Goal: Information Seeking & Learning: Learn about a topic

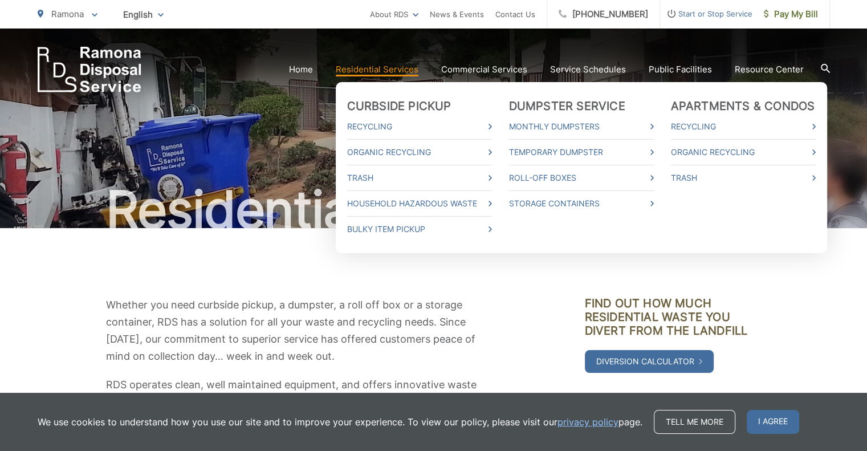
drag, startPoint x: 395, startPoint y: 65, endPoint x: 403, endPoint y: 62, distance: 8.5
click at [395, 65] on link "Residential Services" at bounding box center [377, 70] width 83 height 14
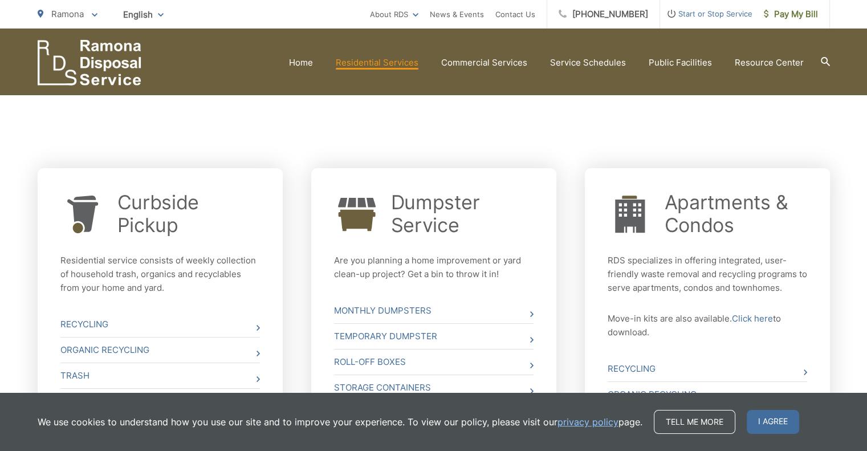
scroll to position [500, 0]
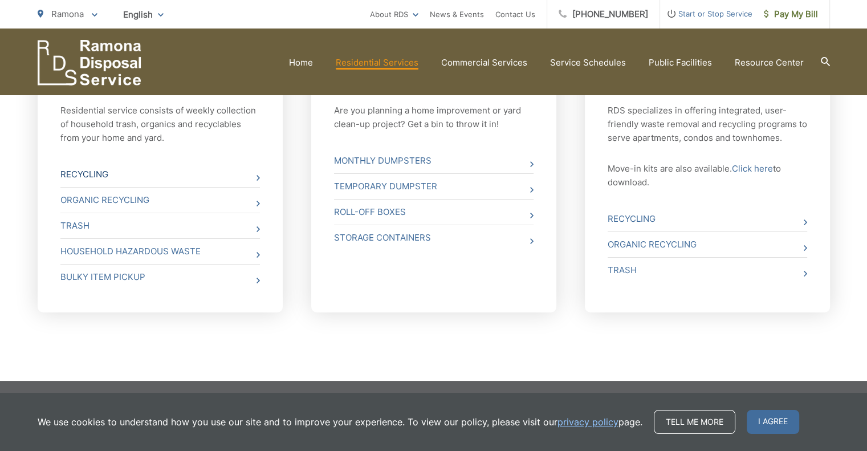
click at [66, 169] on link "Recycling" at bounding box center [159, 174] width 199 height 25
click at [137, 177] on link "Recycling" at bounding box center [159, 174] width 199 height 25
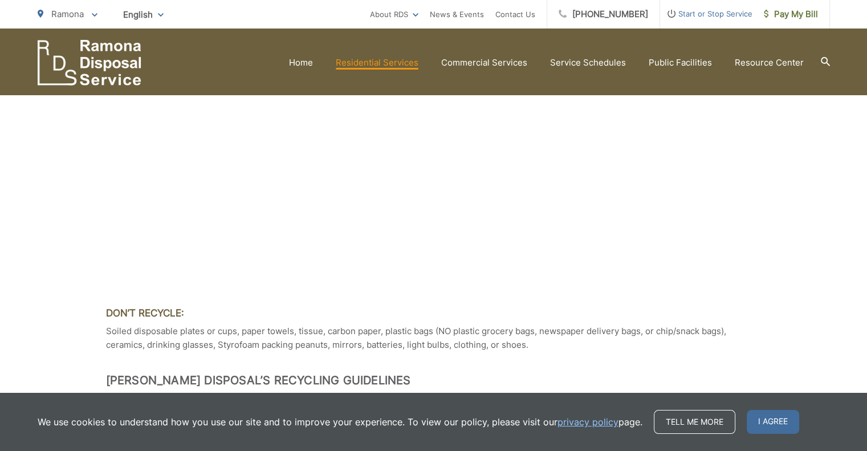
scroll to position [912, 0]
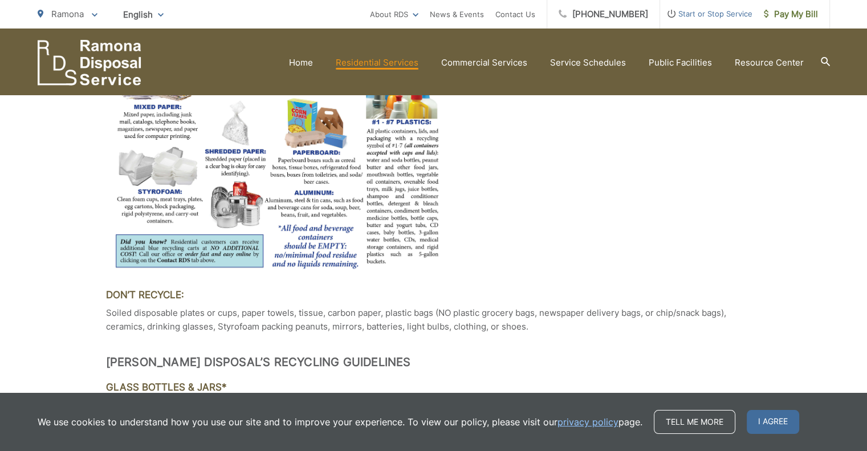
click at [179, 145] on img at bounding box center [277, 119] width 342 height 301
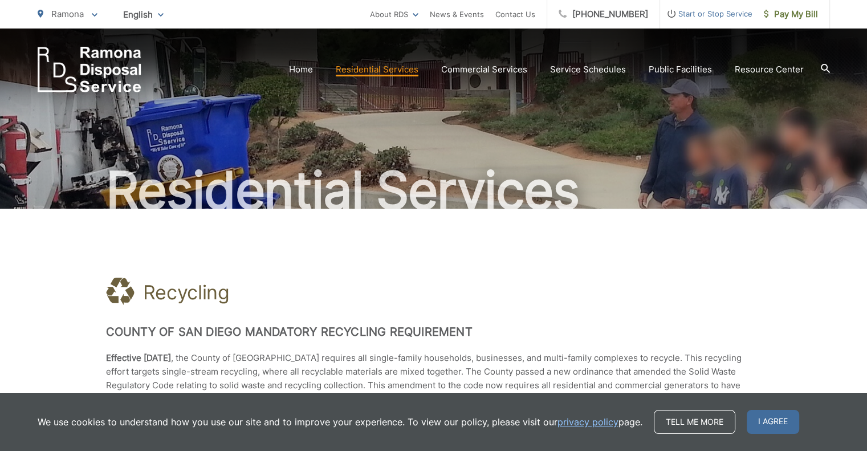
scroll to position [0, 0]
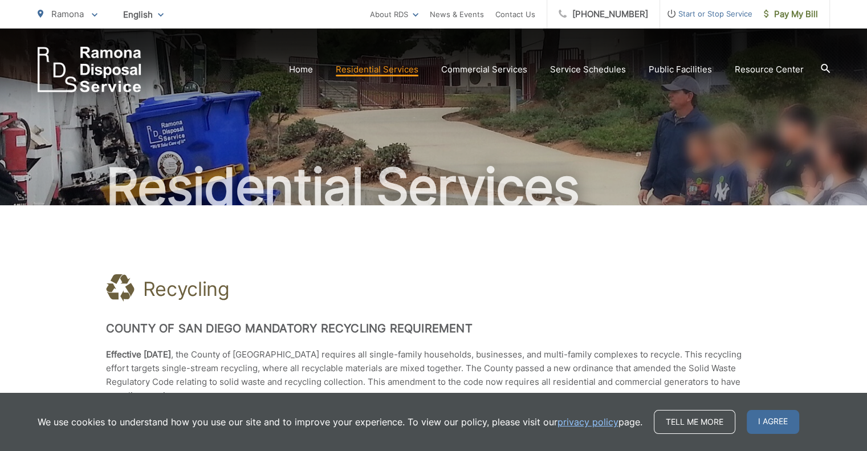
scroll to position [171, 0]
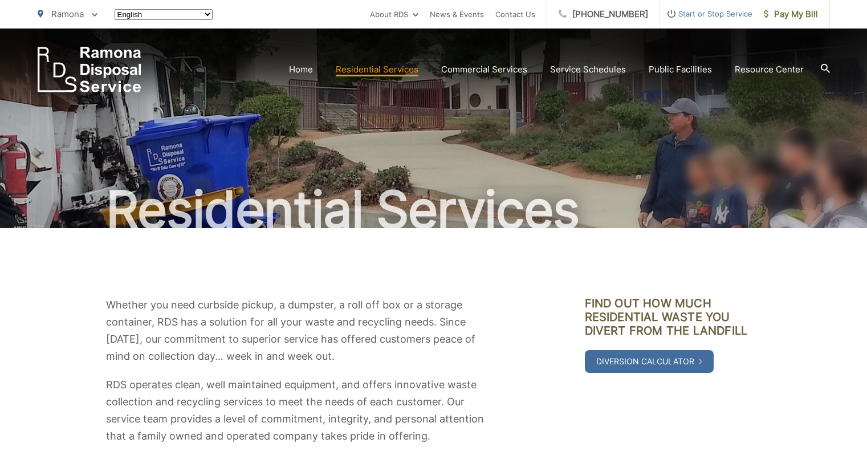
scroll to position [500, 0]
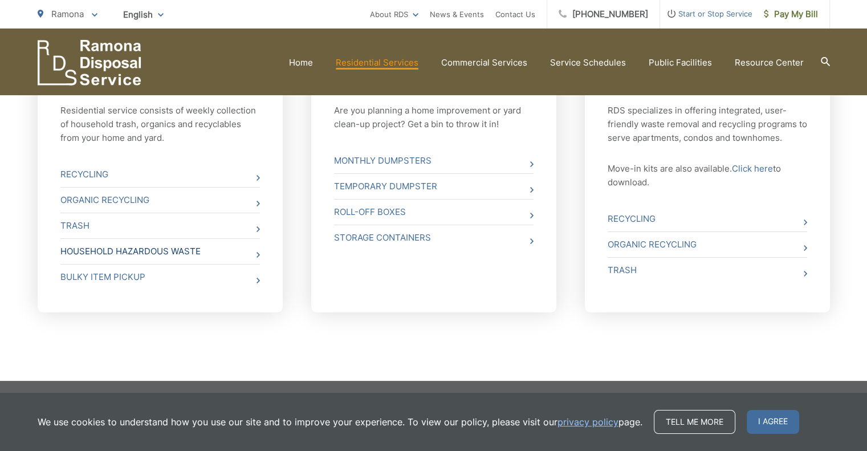
click at [118, 249] on link "Household Hazardous Waste" at bounding box center [159, 251] width 199 height 25
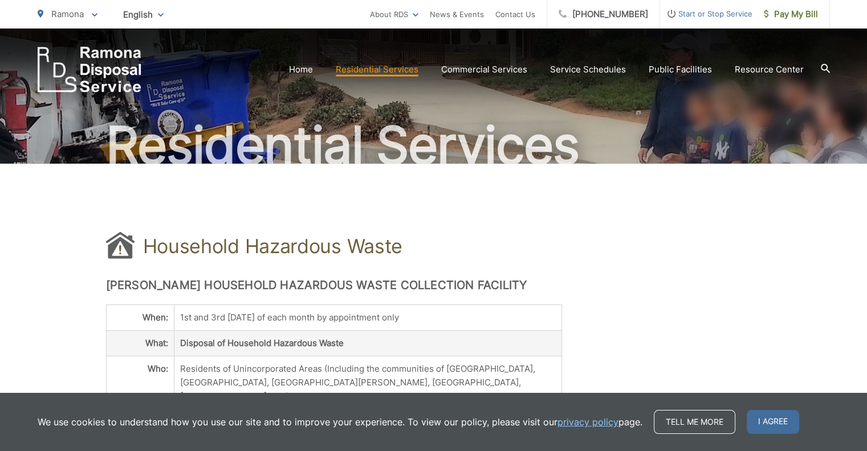
scroll to position [171, 0]
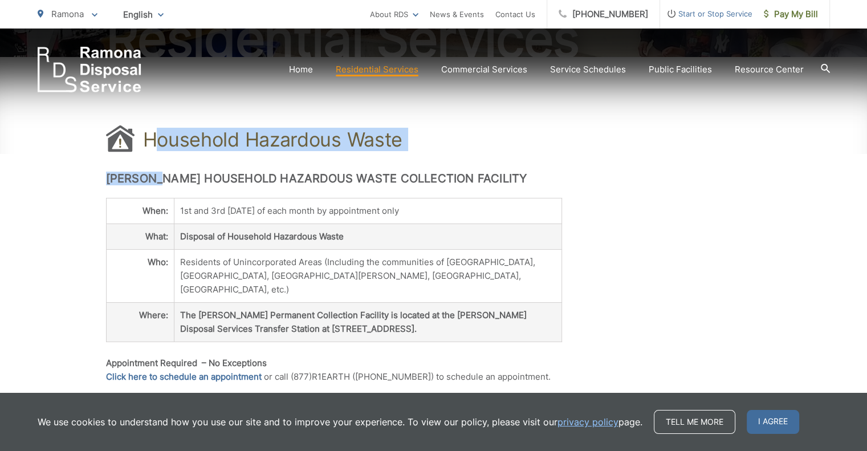
drag, startPoint x: 150, startPoint y: 134, endPoint x: 170, endPoint y: 178, distance: 48.7
drag, startPoint x: 80, startPoint y: 135, endPoint x: 105, endPoint y: 123, distance: 28.0
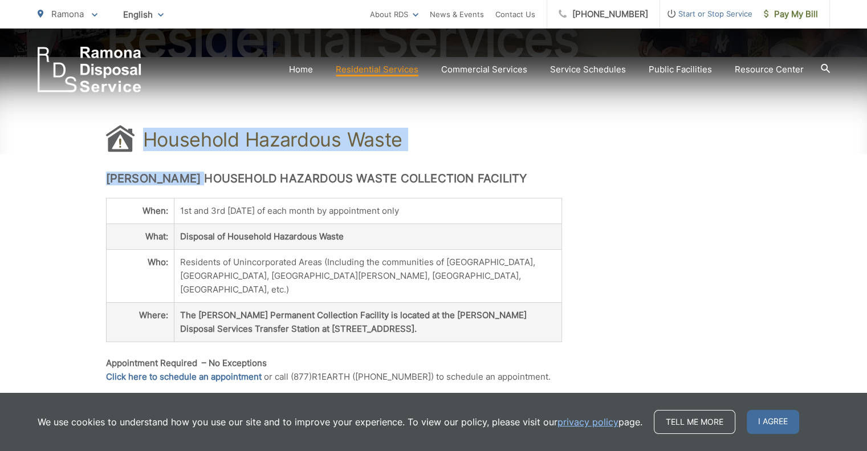
drag, startPoint x: 109, startPoint y: 109, endPoint x: 219, endPoint y: 167, distance: 124.4
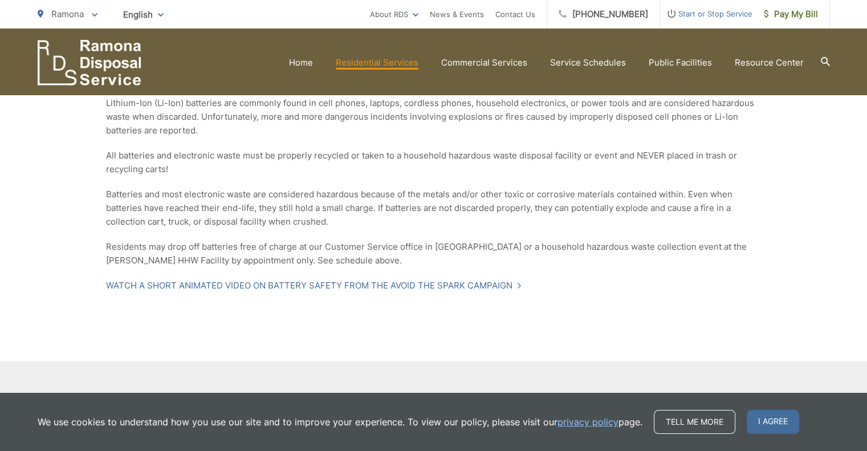
scroll to position [2376, 0]
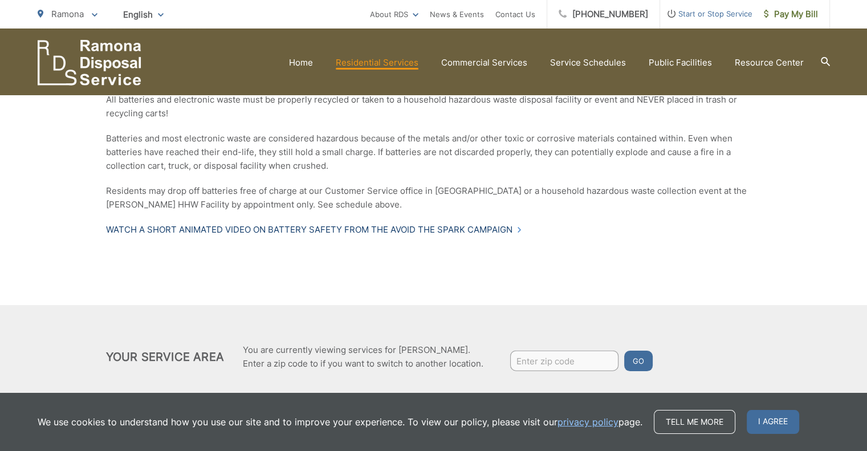
click at [520, 223] on link "Watch a Short Animated Video on Battery Safety from the Avoid the Spark Campaign" at bounding box center [314, 230] width 416 height 14
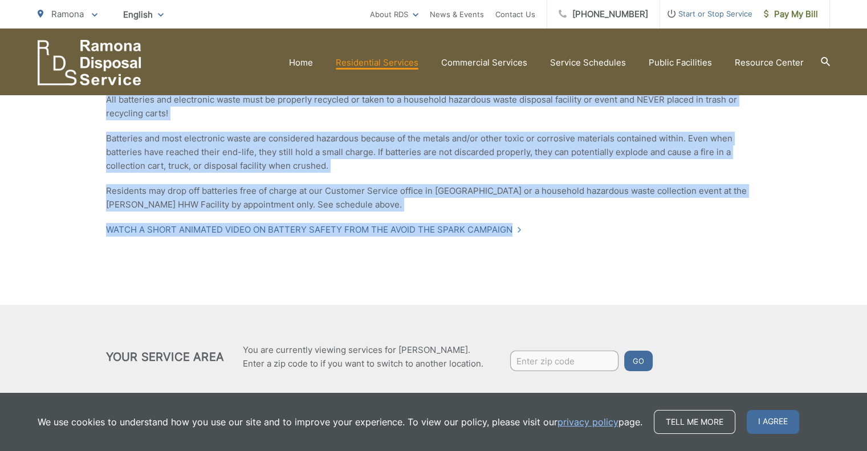
click at [526, 223] on p "Watch a Short Animated Video on Battery Safety from the Avoid the Spark Campaign" at bounding box center [433, 230] width 655 height 14
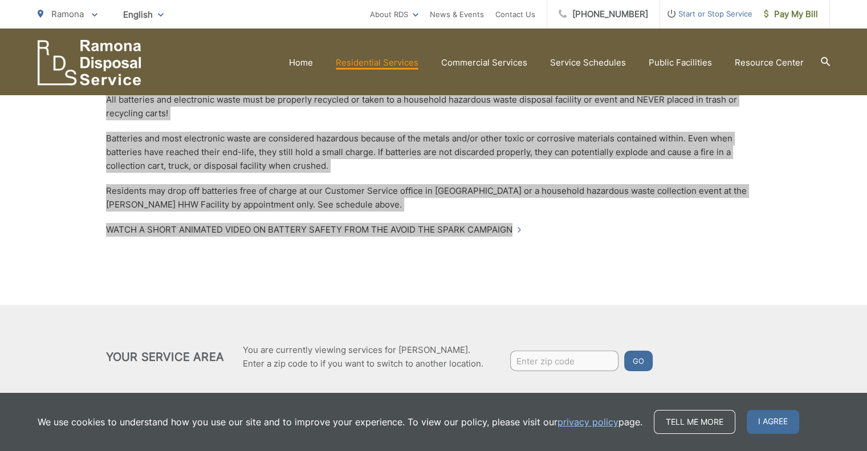
scroll to position [2280, 0]
